Goal: Task Accomplishment & Management: Manage account settings

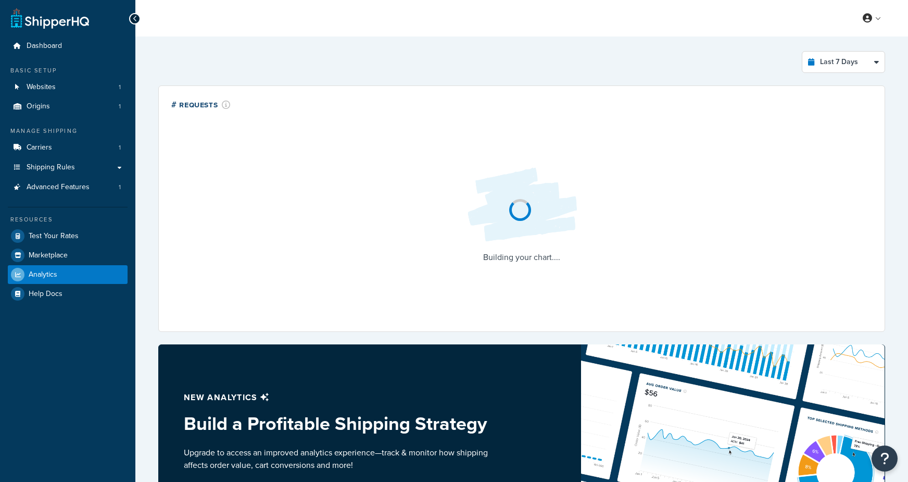
select select "last_7_days"
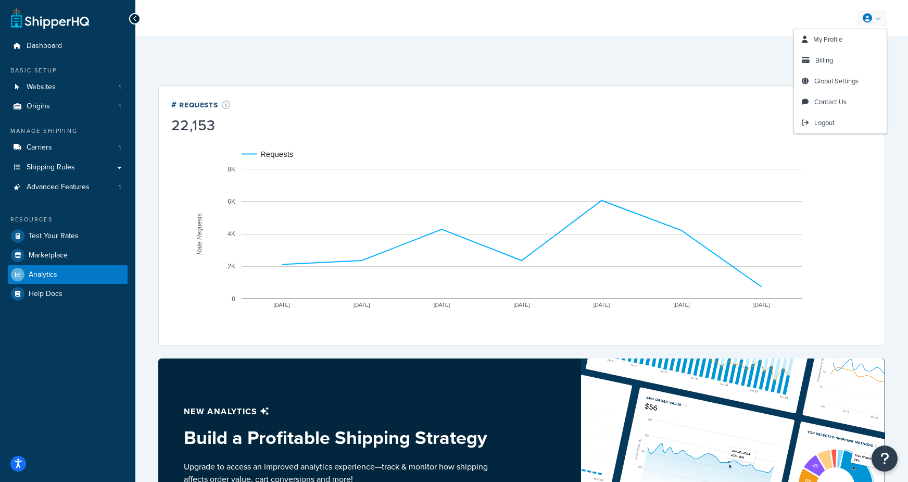
click at [873, 18] on link at bounding box center [873, 18] width 30 height 16
click at [829, 58] on span "Billing" at bounding box center [825, 60] width 18 height 10
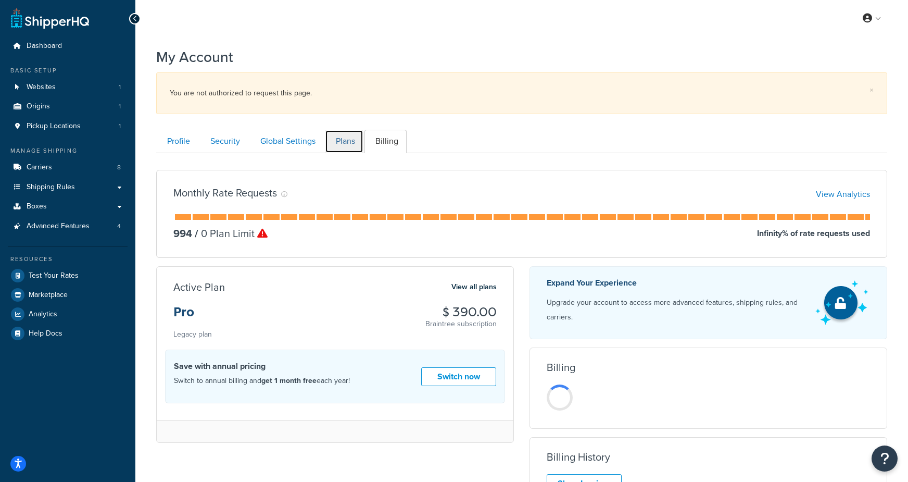
click at [344, 143] on link "Plans" at bounding box center [344, 141] width 39 height 23
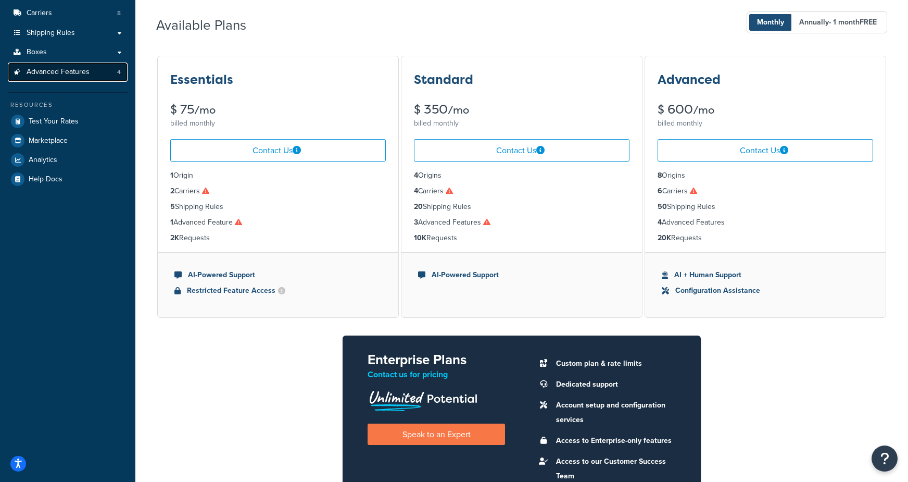
click at [29, 69] on span "Advanced Features" at bounding box center [58, 72] width 63 height 9
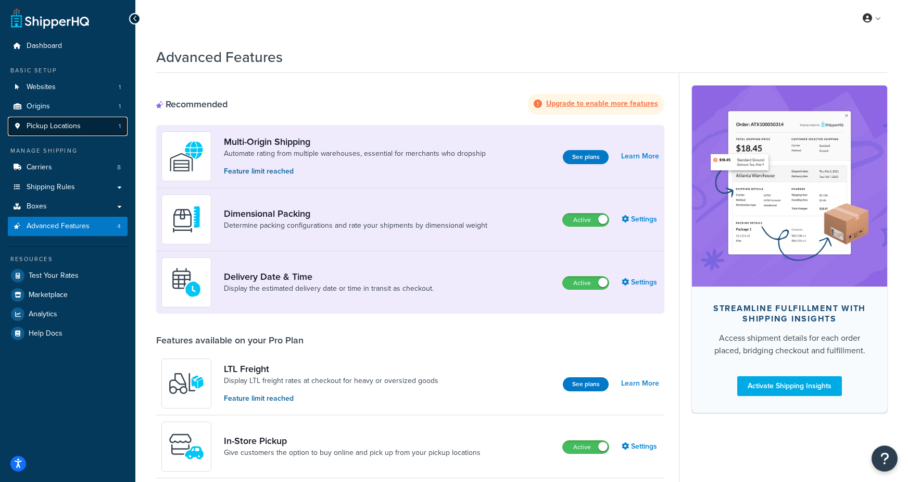
click at [54, 128] on span "Pickup Locations" at bounding box center [54, 126] width 54 height 9
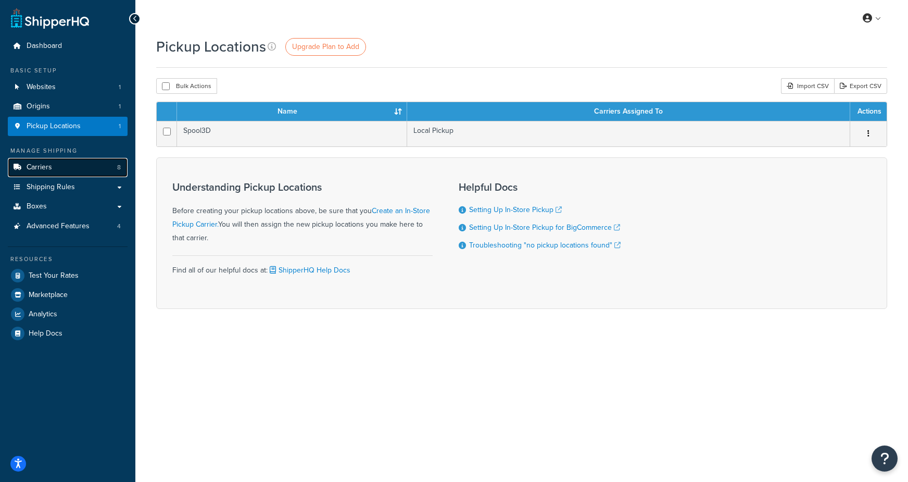
click at [55, 169] on link "Carriers 8" at bounding box center [68, 167] width 120 height 19
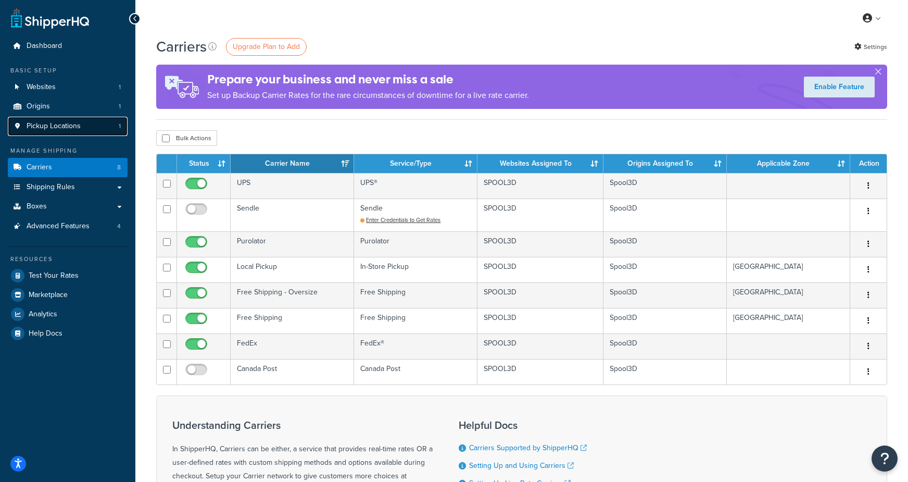
click at [79, 130] on span "Pickup Locations" at bounding box center [54, 126] width 54 height 9
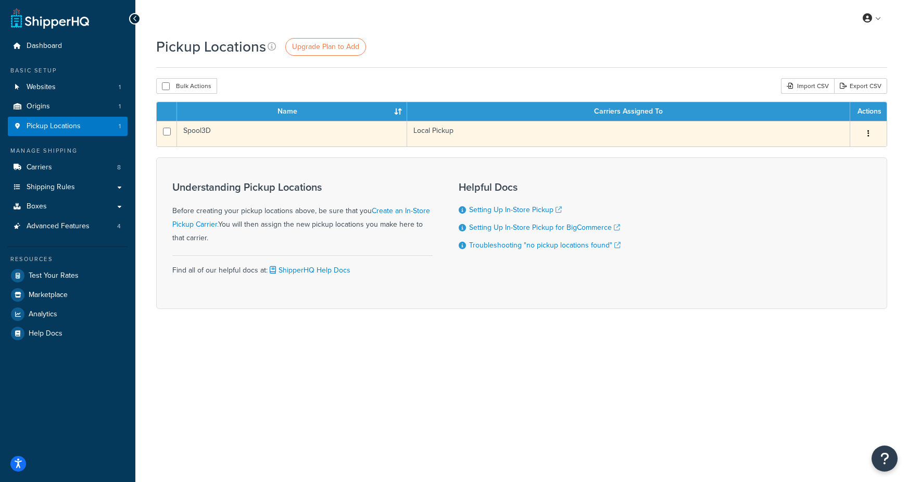
click at [244, 141] on td "Spool3D" at bounding box center [292, 134] width 230 height 26
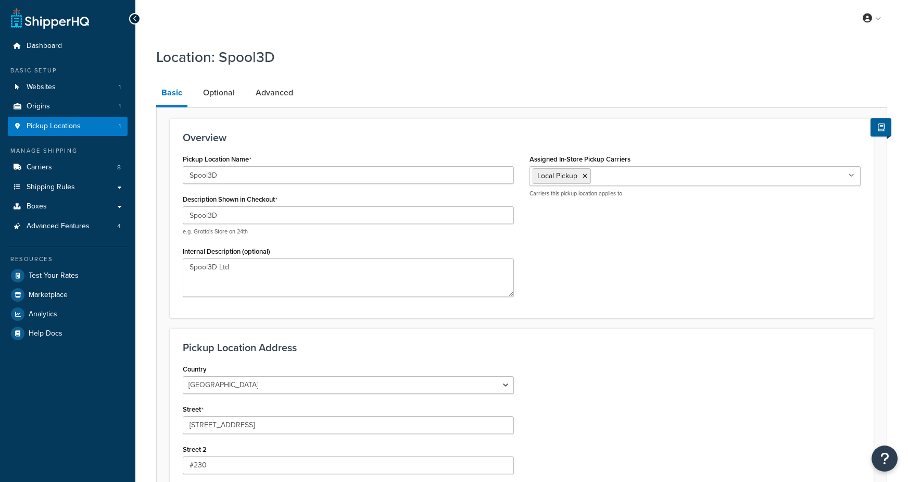
select select "1039"
click at [214, 93] on link "Optional" at bounding box center [219, 92] width 42 height 25
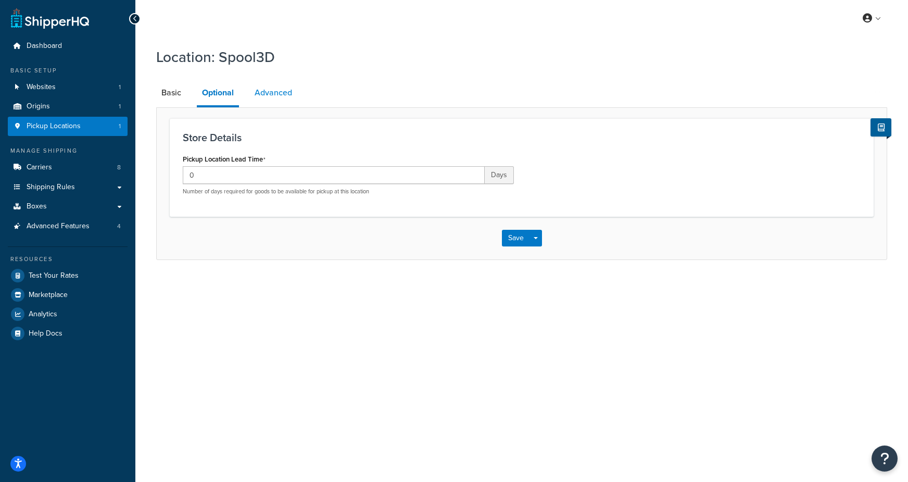
click at [271, 94] on link "Advanced" at bounding box center [274, 92] width 48 height 25
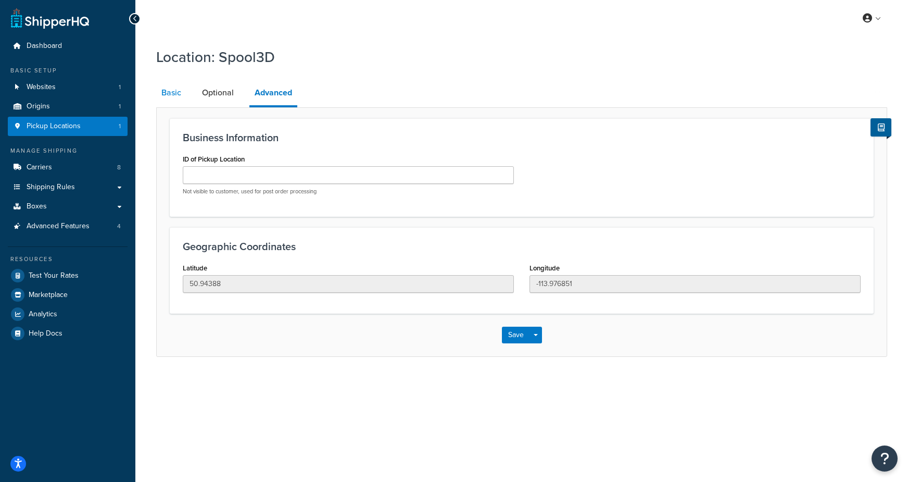
click at [164, 94] on link "Basic" at bounding box center [171, 92] width 30 height 25
select select "1039"
